Goal: Information Seeking & Learning: Learn about a topic

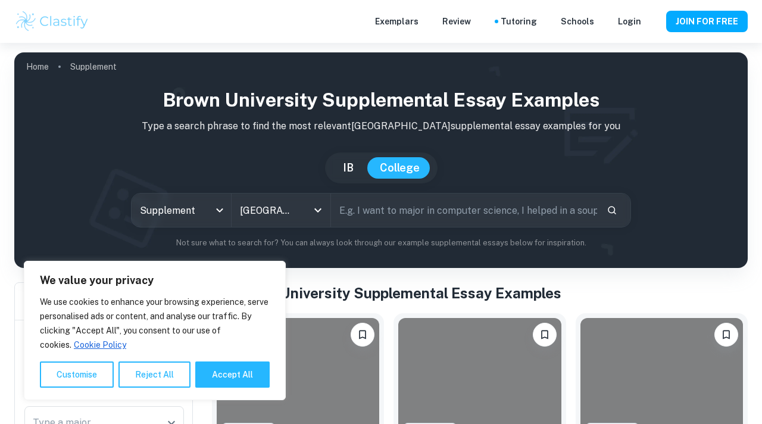
scroll to position [267, 0]
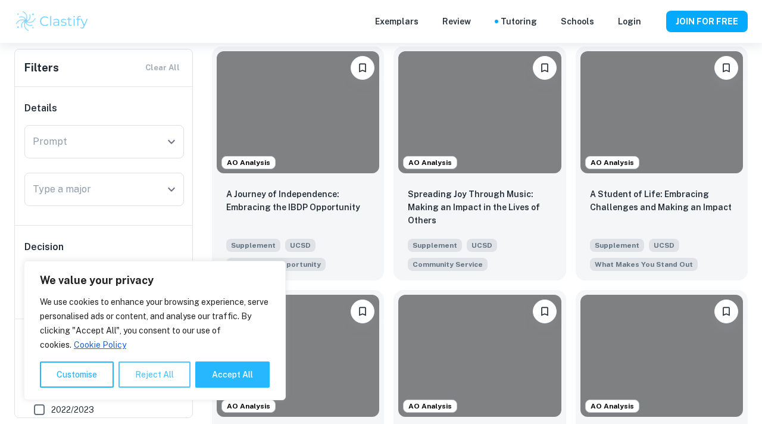
click at [148, 372] on button "Reject All" at bounding box center [155, 374] width 72 height 26
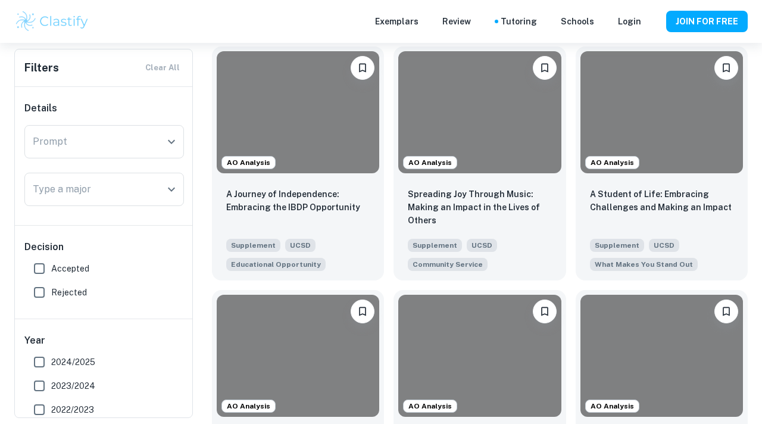
click at [57, 264] on span "Accepted" at bounding box center [70, 268] width 38 height 13
click at [51, 264] on input "Accepted" at bounding box center [39, 269] width 24 height 24
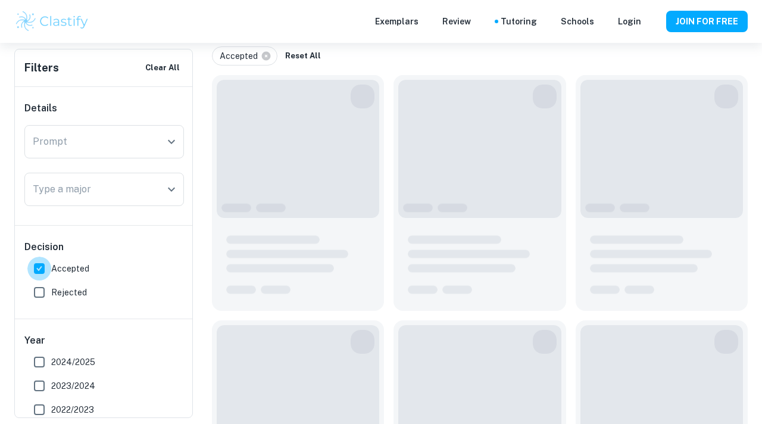
click at [40, 267] on input "Accepted" at bounding box center [39, 269] width 24 height 24
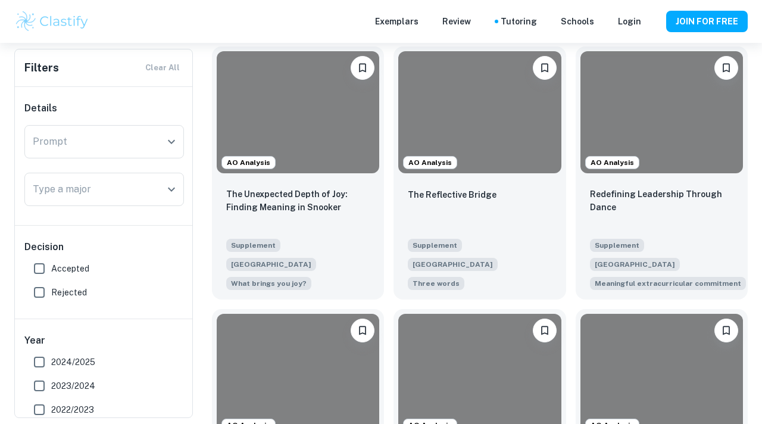
click at [39, 268] on input "Accepted" at bounding box center [39, 269] width 24 height 24
checkbox input "true"
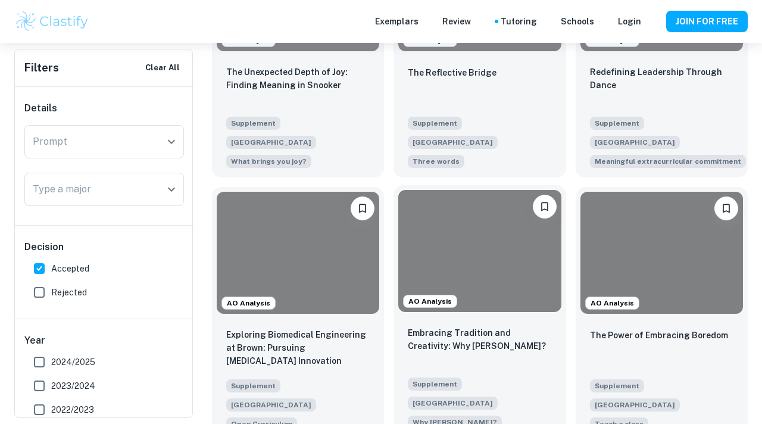
scroll to position [476, 0]
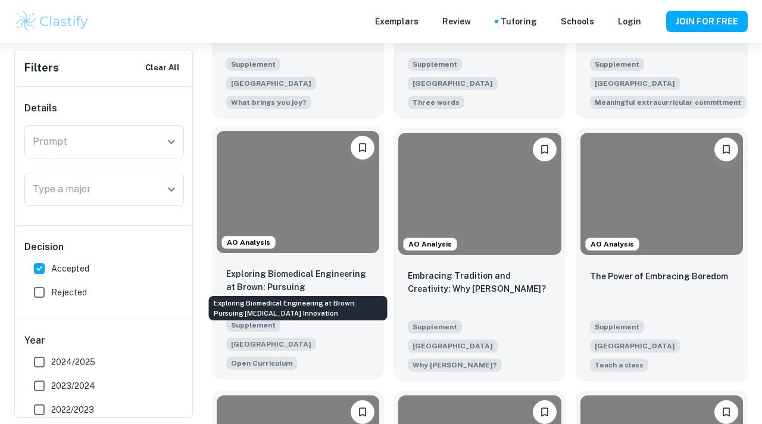
click at [298, 267] on p "Exploring Biomedical Engineering at Brown: Pursuing [MEDICAL_DATA] Innovation" at bounding box center [298, 286] width 144 height 39
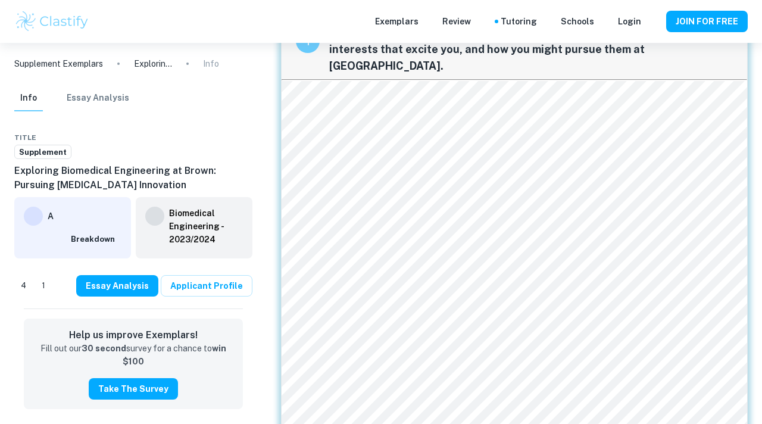
scroll to position [68, 0]
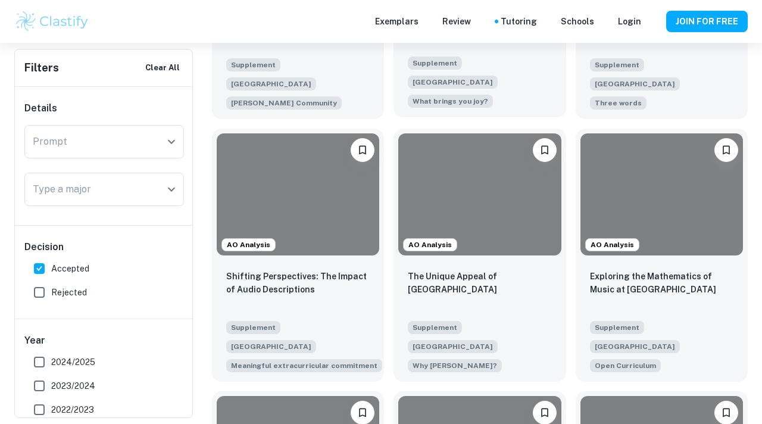
scroll to position [1002, 0]
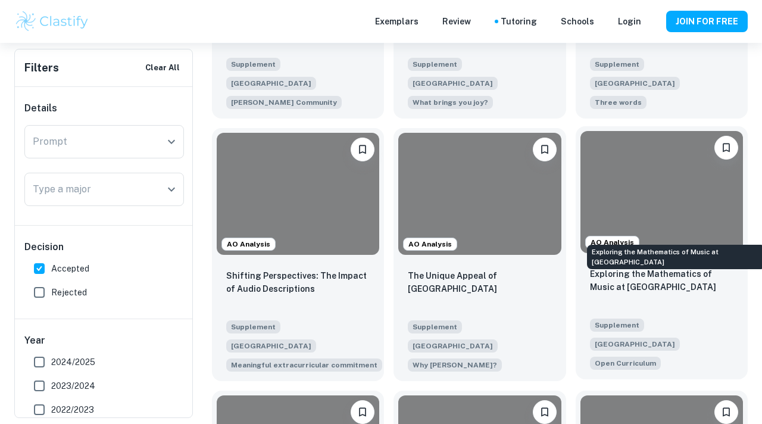
click at [665, 267] on p "Exploring the Mathematics of Music at [GEOGRAPHIC_DATA]" at bounding box center [662, 280] width 144 height 26
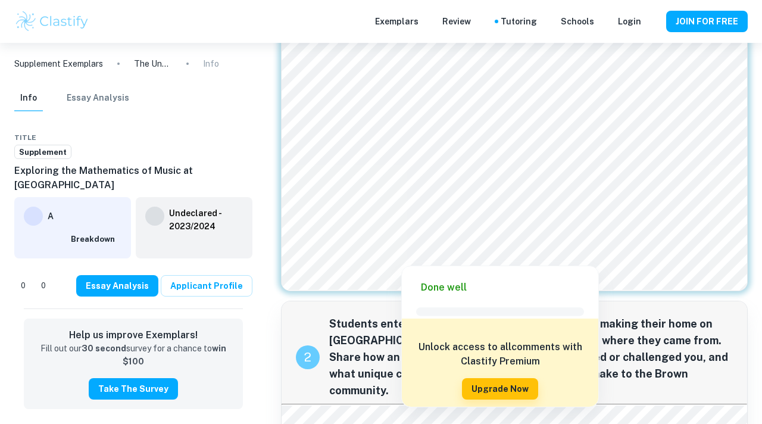
scroll to position [184, 0]
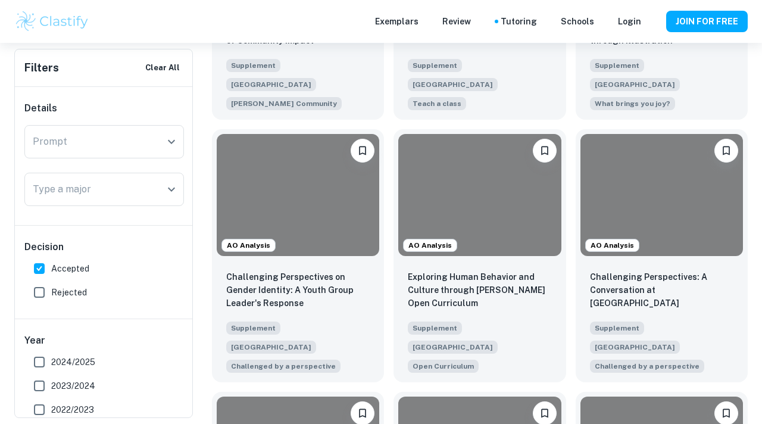
scroll to position [1530, 0]
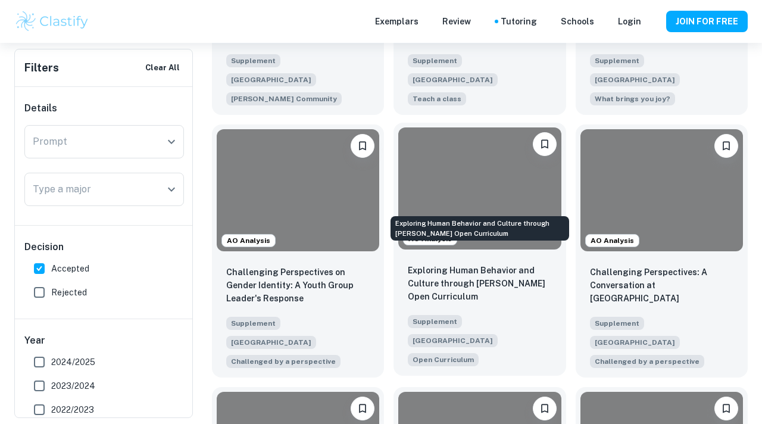
click at [492, 264] on p "Exploring Human Behavior and Culture through [PERSON_NAME] Open Curriculum" at bounding box center [480, 283] width 144 height 39
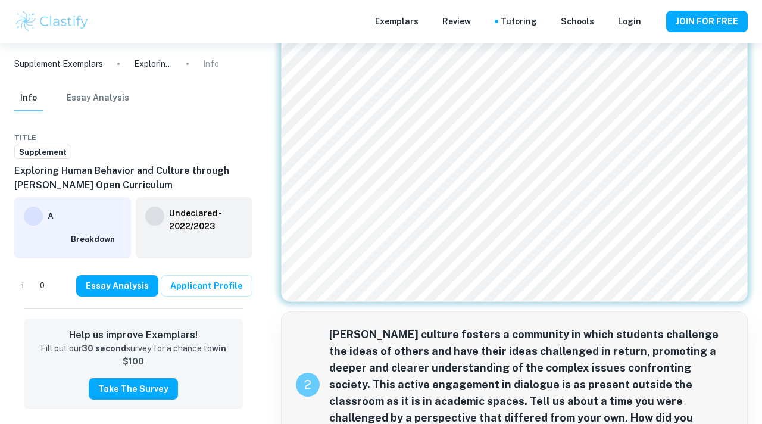
scroll to position [160, 0]
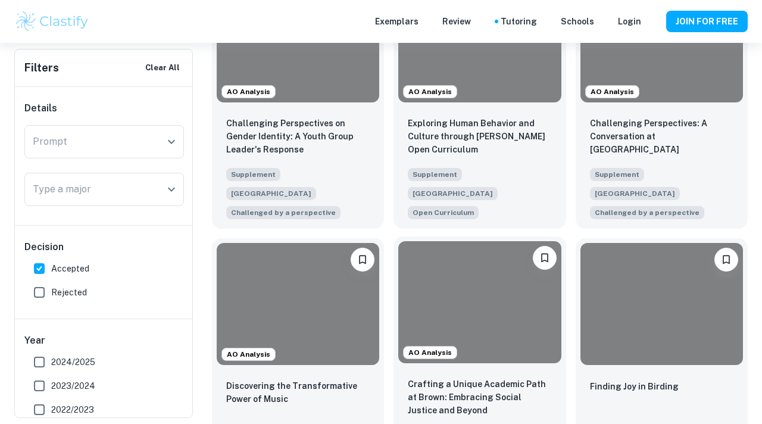
scroll to position [1680, 0]
click at [490, 241] on div at bounding box center [479, 302] width 163 height 122
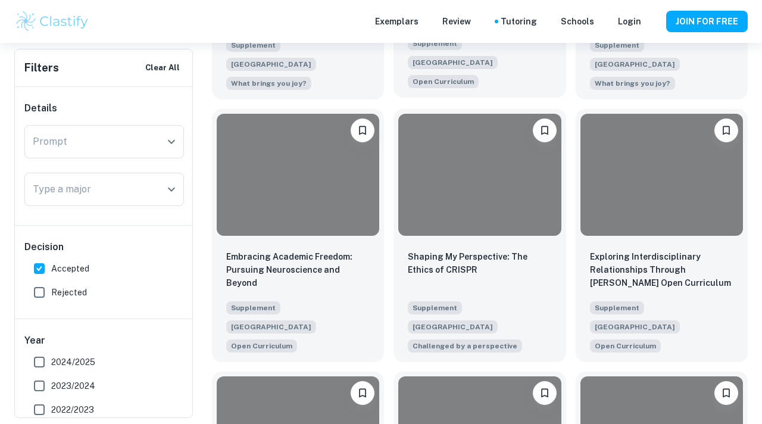
scroll to position [2072, 0]
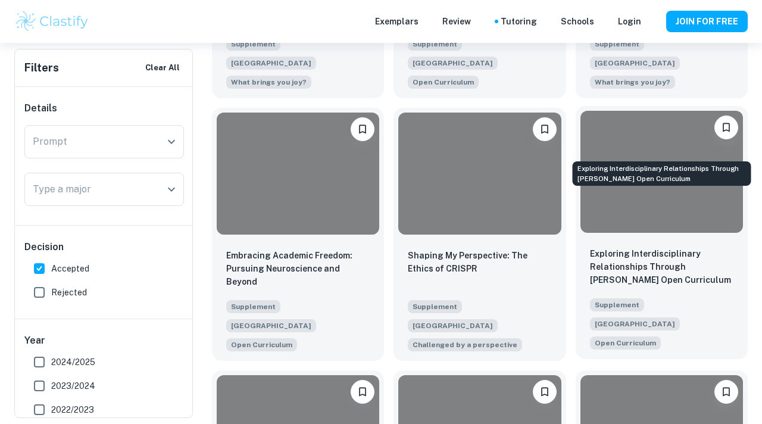
click at [632, 247] on p "Exploring Interdisciplinary Relationships Through [PERSON_NAME] Open Curriculum" at bounding box center [662, 266] width 144 height 39
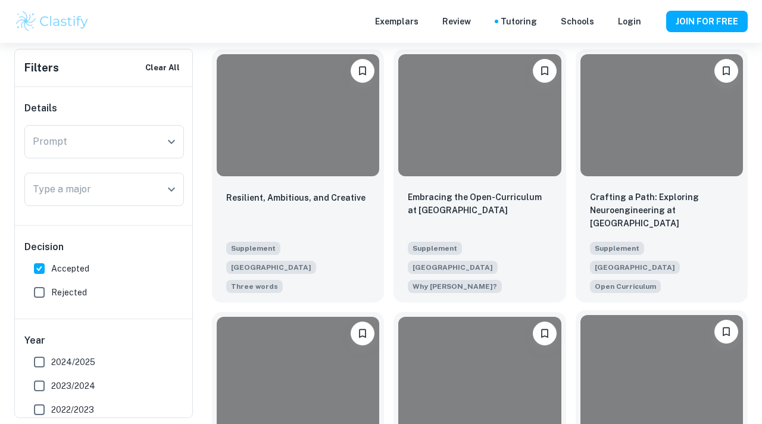
scroll to position [2655, 0]
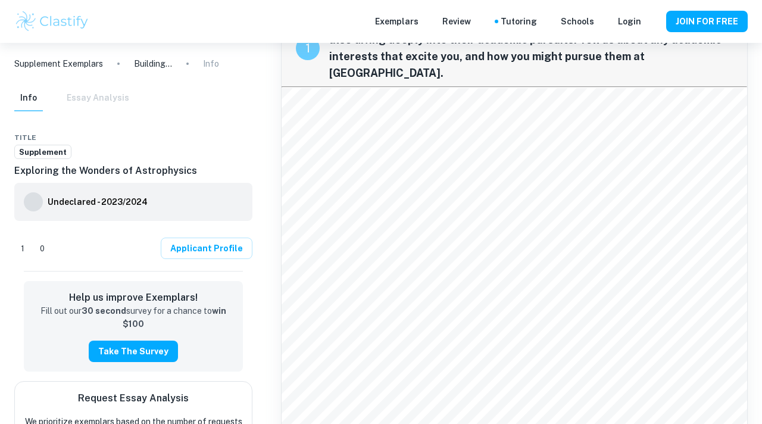
scroll to position [77, 0]
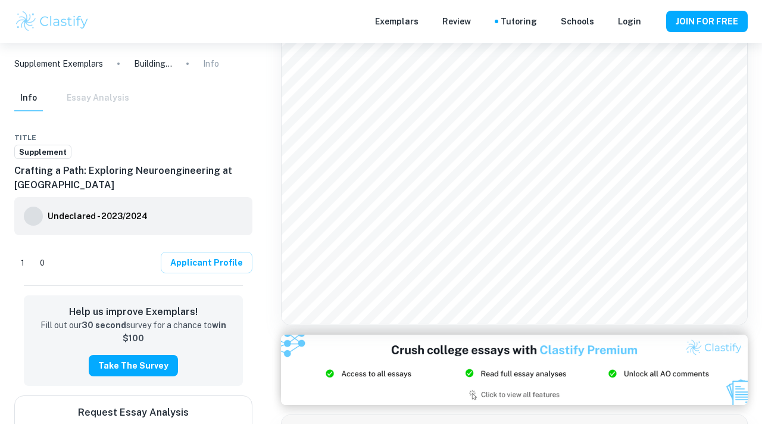
scroll to position [862, 0]
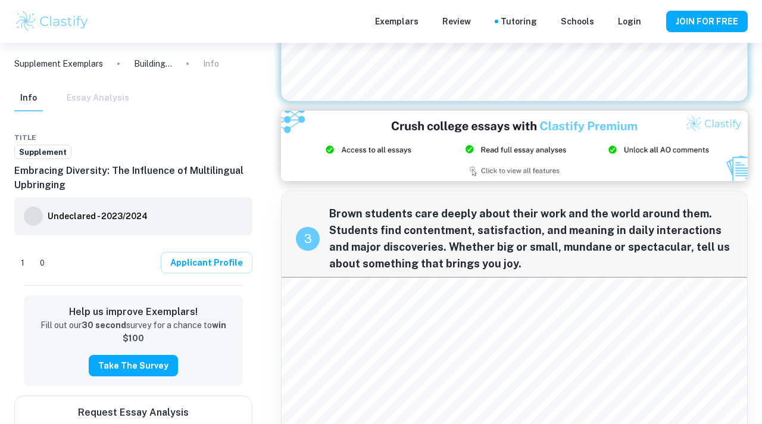
scroll to position [1078, 0]
